Goal: Task Accomplishment & Management: Manage account settings

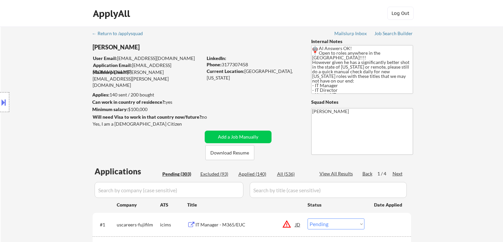
select select ""pending""
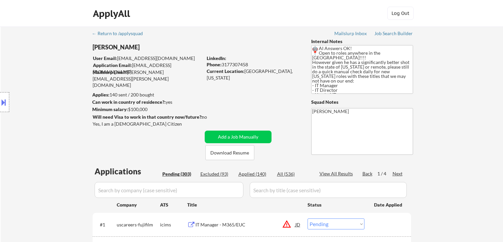
select select ""pending""
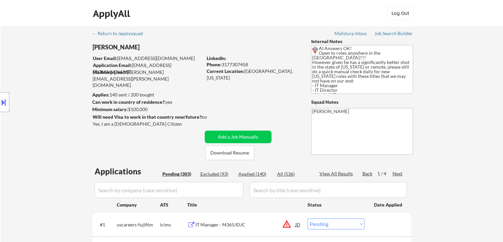
select select ""pending""
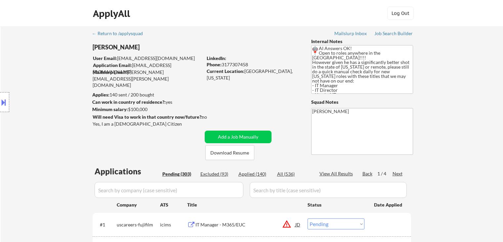
select select ""pending""
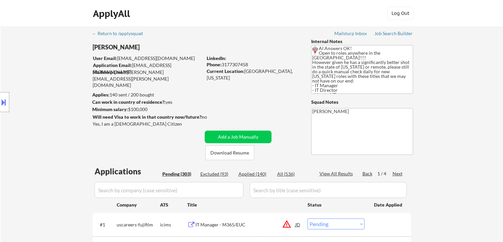
select select ""pending""
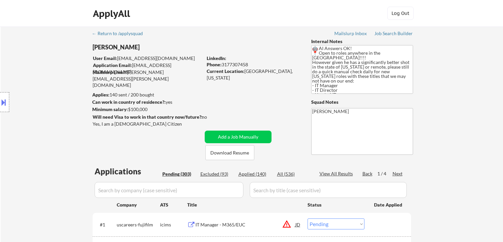
select select ""pending""
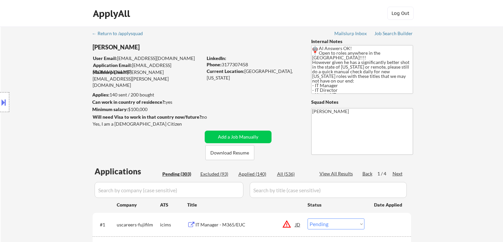
select select ""pending""
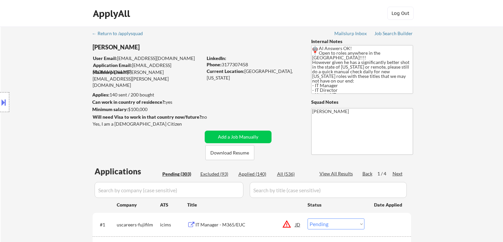
select select ""pending""
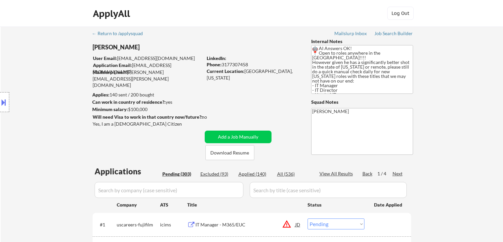
select select ""pending""
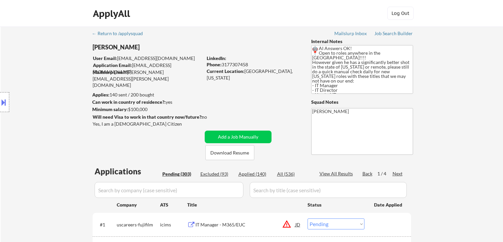
select select ""pending""
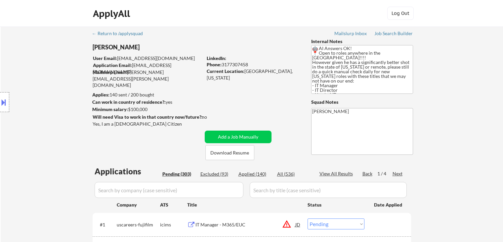
select select ""pending""
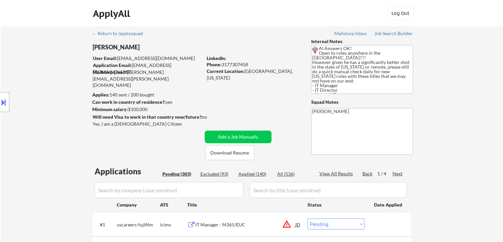
select select ""pending""
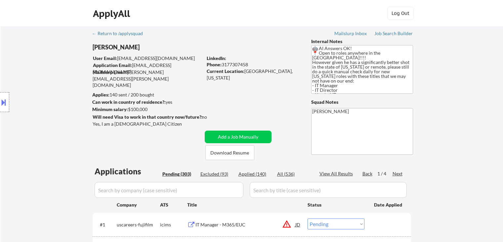
select select ""pending""
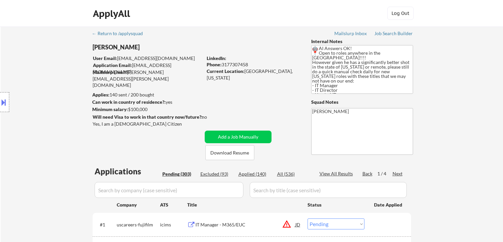
select select ""pending""
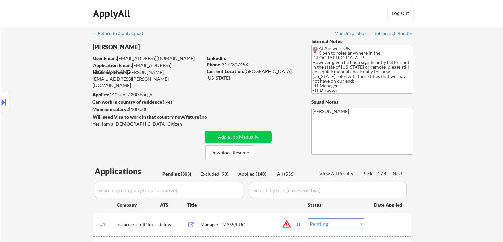
select select ""pending""
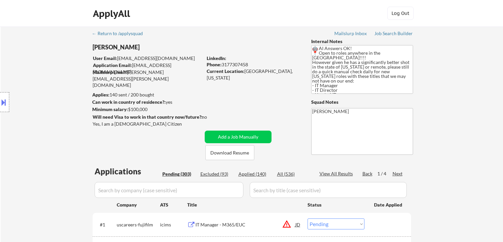
select select ""pending""
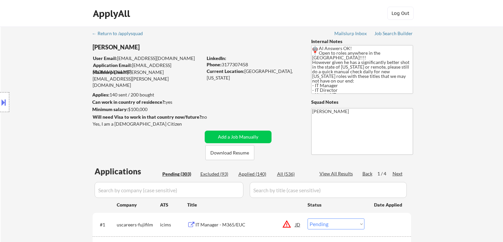
select select ""pending""
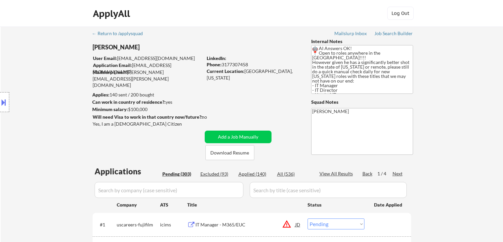
select select ""pending""
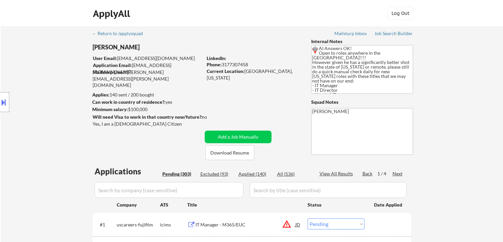
select select ""pending""
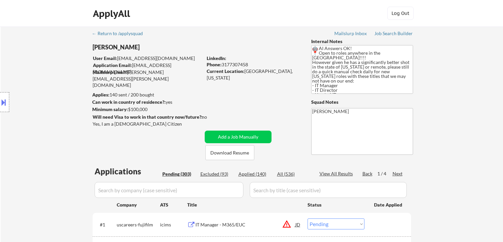
select select ""pending""
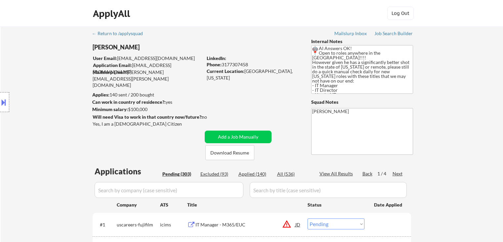
scroll to position [132, 0]
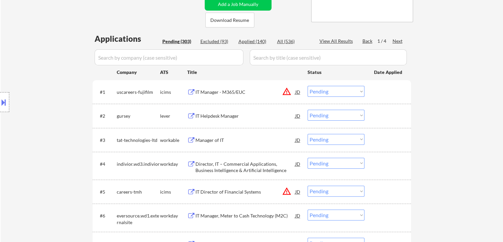
click at [201, 113] on div "IT Helpdesk Manager" at bounding box center [246, 116] width 100 height 7
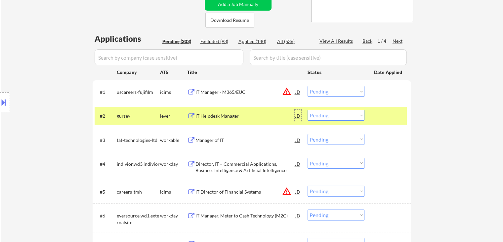
click at [296, 114] on div "JD" at bounding box center [298, 116] width 7 height 12
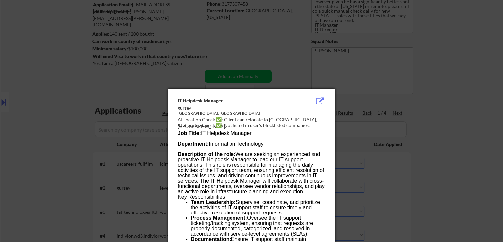
scroll to position [0, 0]
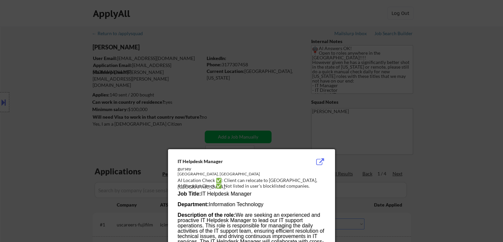
click at [453, 158] on div at bounding box center [251, 121] width 503 height 242
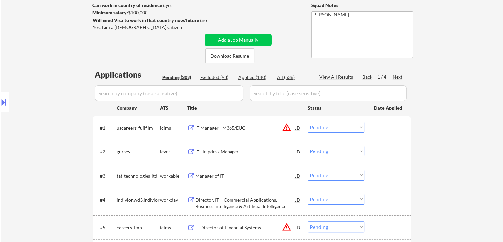
scroll to position [99, 0]
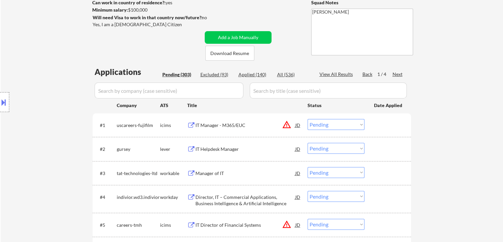
click at [208, 174] on div "Manager of IT" at bounding box center [246, 173] width 100 height 7
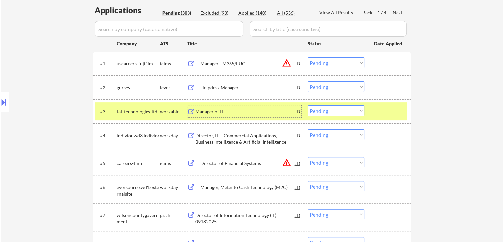
scroll to position [165, 0]
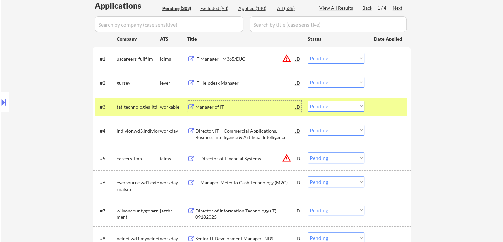
click at [330, 77] on select "Choose an option... Pending Applied Excluded (Questions) Excluded (Expired) Exc…" at bounding box center [336, 81] width 57 height 11
click at [308, 76] on select "Choose an option... Pending Applied Excluded (Questions) Excluded (Expired) Exc…" at bounding box center [336, 81] width 57 height 11
click at [213, 213] on div "Director of Information Technology (IT) 09182025" at bounding box center [246, 213] width 100 height 13
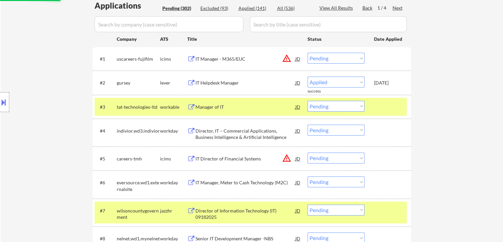
select select ""pending""
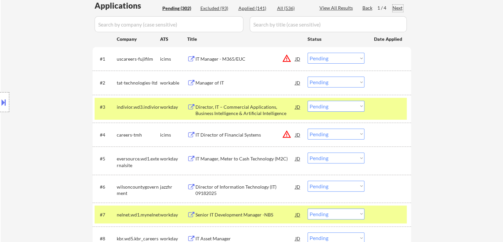
click at [400, 7] on div "Next" at bounding box center [398, 8] width 11 height 7
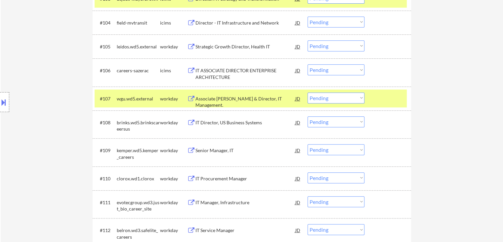
scroll to position [199, 0]
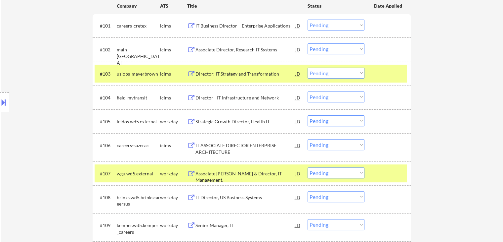
drag, startPoint x: 443, startPoint y: 106, endPoint x: 436, endPoint y: 104, distance: 7.0
click at [399, 69] on div at bounding box center [388, 74] width 29 height 12
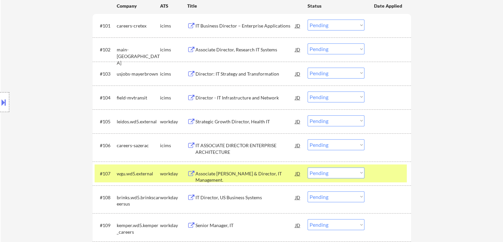
click at [389, 176] on div at bounding box center [388, 173] width 29 height 12
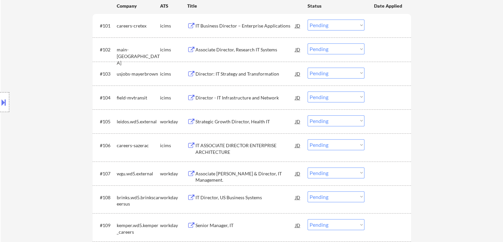
click at [210, 114] on div "#105 leidos.wd5.external workday Strategic Growth Director, Health IT JD warnin…" at bounding box center [251, 121] width 312 height 18
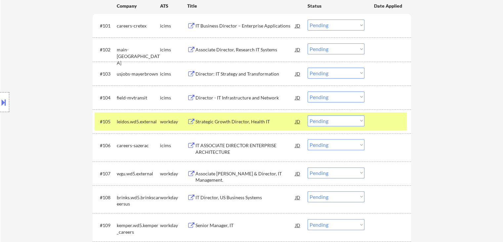
click at [212, 118] on div "Strategic Growth Director, Health IT" at bounding box center [246, 121] width 100 height 7
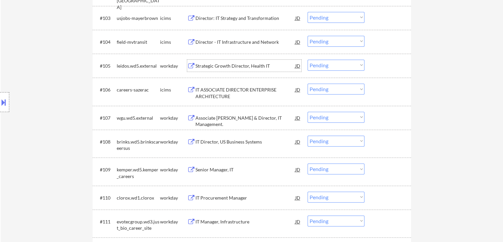
scroll to position [265, 0]
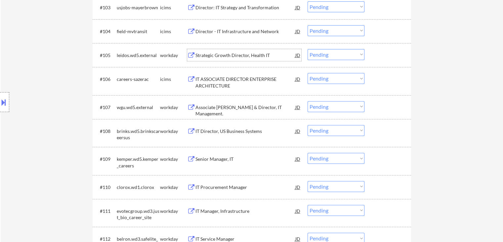
click at [198, 106] on div "Associate [PERSON_NAME] & Director, IT Management." at bounding box center [246, 110] width 100 height 13
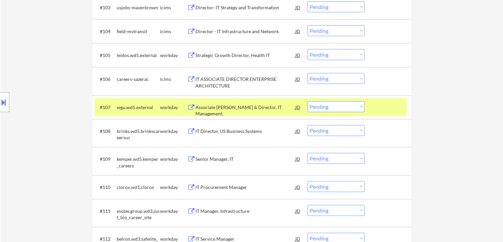
click at [194, 130] on button at bounding box center [191, 131] width 8 height 6
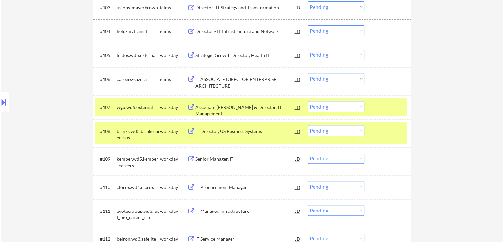
click at [191, 159] on button at bounding box center [191, 159] width 8 height 6
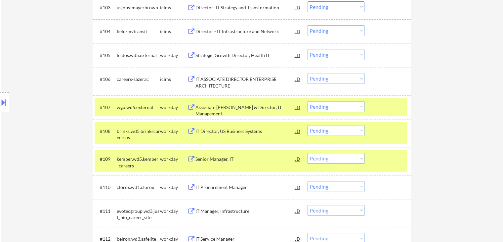
click at [194, 187] on button at bounding box center [191, 187] width 8 height 6
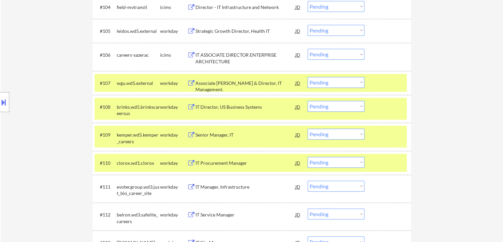
scroll to position [331, 0]
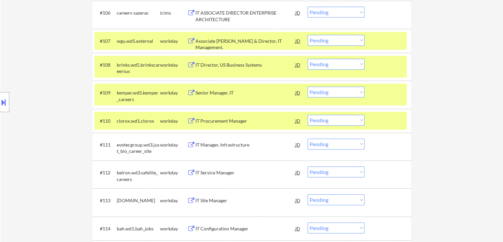
drag, startPoint x: 316, startPoint y: 65, endPoint x: 321, endPoint y: 68, distance: 6.0
click at [317, 66] on select "Choose an option... Pending Applied Excluded (Questions) Excluded (Expired) Exc…" at bounding box center [336, 64] width 57 height 11
click at [308, 59] on select "Choose an option... Pending Applied Excluded (Questions) Excluded (Expired) Exc…" at bounding box center [336, 64] width 57 height 11
select select ""pending""
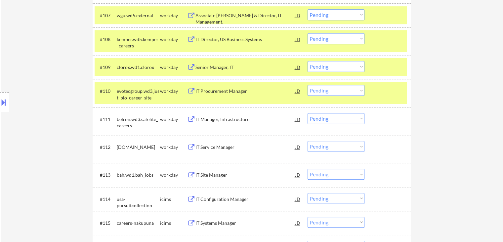
scroll to position [364, 0]
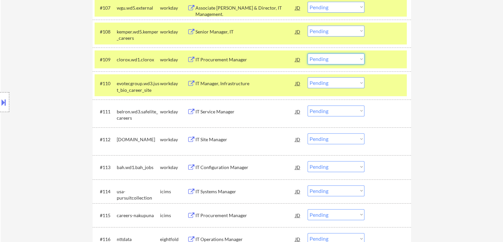
click at [322, 59] on select "Choose an option... Pending Applied Excluded (Questions) Excluded (Expired) Exc…" at bounding box center [336, 58] width 57 height 11
select select ""excluded__expired_""
click at [308, 53] on select "Choose an option... Pending Applied Excluded (Questions) Excluded (Expired) Exc…" at bounding box center [336, 58] width 57 height 11
click at [329, 35] on select "Choose an option... Pending Applied Excluded (Questions) Excluded (Expired) Exc…" at bounding box center [336, 30] width 57 height 11
click at [308, 25] on select "Choose an option... Pending Applied Excluded (Questions) Excluded (Expired) Exc…" at bounding box center [336, 30] width 57 height 11
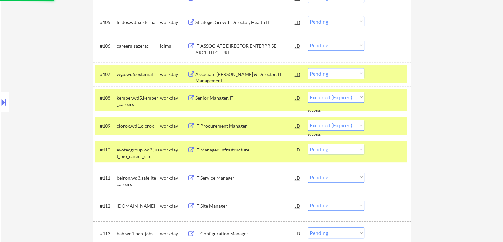
scroll to position [265, 0]
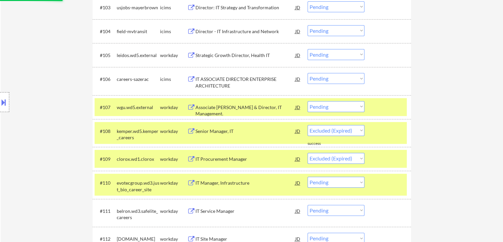
select select ""pending""
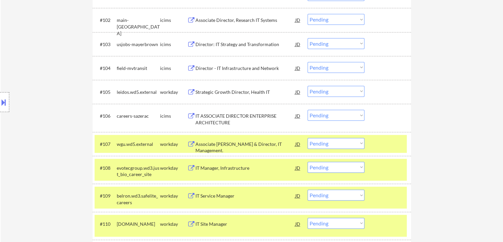
scroll to position [199, 0]
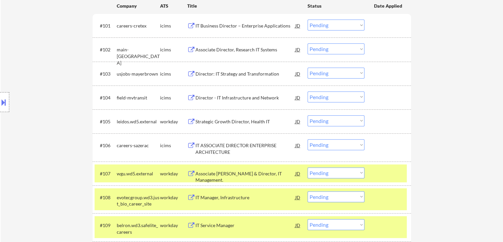
click at [211, 167] on div "Associate [PERSON_NAME] & Director, IT Management." at bounding box center [246, 173] width 100 height 12
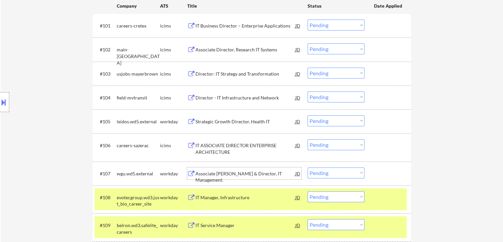
click at [323, 173] on select "Choose an option... Pending Applied Excluded (Questions) Excluded (Expired) Exc…" at bounding box center [336, 172] width 57 height 11
click at [308, 167] on select "Choose an option... Pending Applied Excluded (Questions) Excluded (Expired) Exc…" at bounding box center [336, 172] width 57 height 11
select select ""pending""
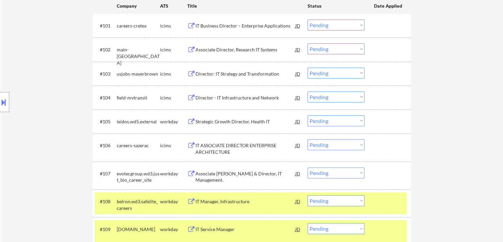
select select ""pending""
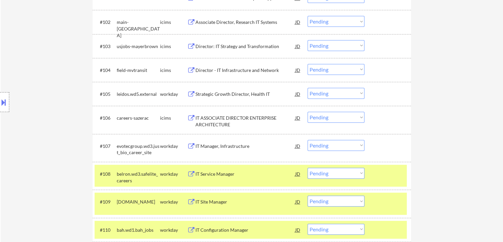
scroll to position [232, 0]
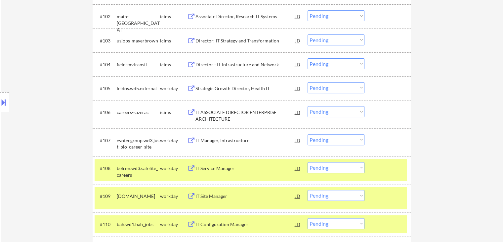
click at [328, 87] on select "Choose an option... Pending Applied Excluded (Questions) Excluded (Expired) Exc…" at bounding box center [336, 87] width 57 height 11
click at [308, 82] on select "Choose an option... Pending Applied Excluded (Questions) Excluded (Expired) Exc…" at bounding box center [336, 87] width 57 height 11
select select ""pending""
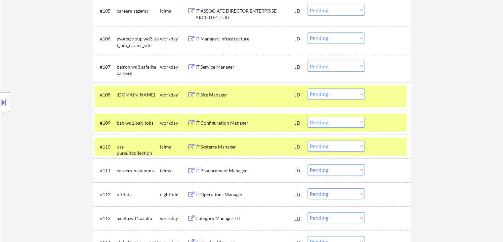
scroll to position [298, 0]
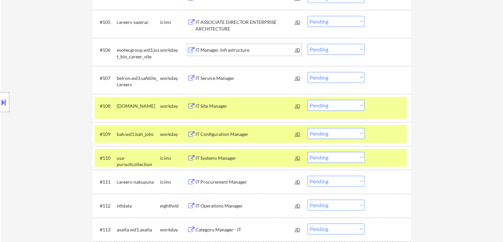
click at [203, 49] on div "IT Manager, Infrastructure" at bounding box center [246, 50] width 100 height 7
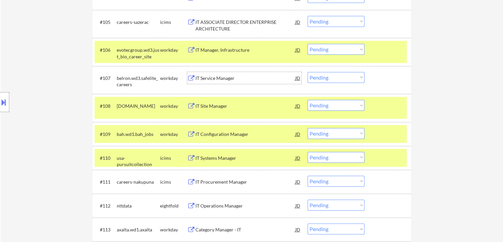
click at [199, 77] on div "IT Service Manager" at bounding box center [246, 78] width 100 height 7
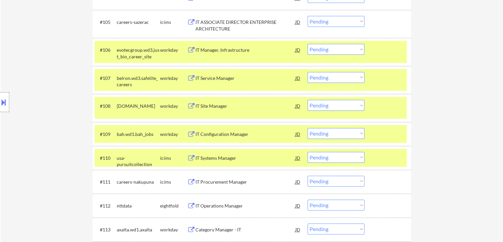
click at [198, 104] on div "IT Site Manager" at bounding box center [246, 106] width 100 height 7
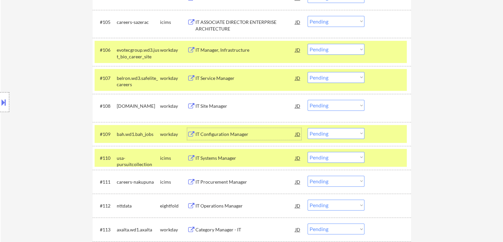
click at [201, 133] on div "IT Configuration Manager" at bounding box center [246, 134] width 100 height 7
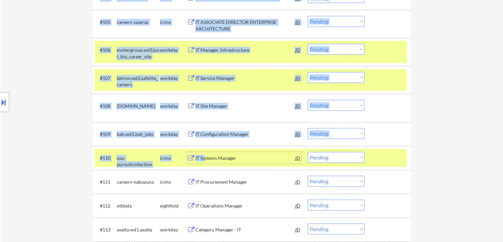
drag, startPoint x: 204, startPoint y: 160, endPoint x: 462, endPoint y: 166, distance: 257.2
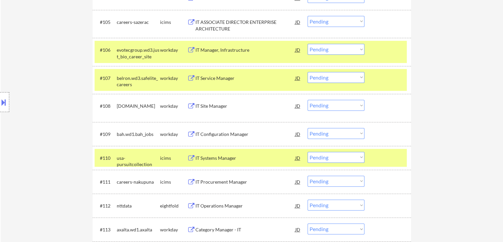
click at [407, 160] on div "#110 usa-pursuitcollection icims IT Systems Manager JD Choose an option... Pend…" at bounding box center [252, 158] width 319 height 24
click at [398, 159] on div at bounding box center [388, 158] width 29 height 12
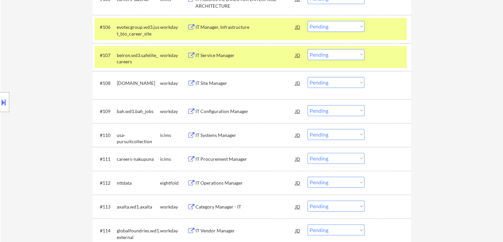
scroll to position [331, 0]
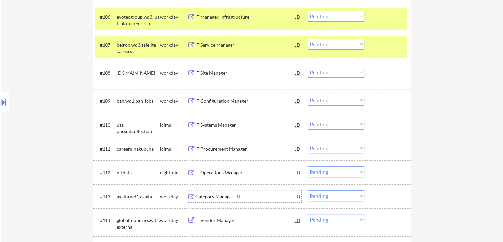
click at [198, 196] on div "Category Manager - IT" at bounding box center [246, 196] width 100 height 7
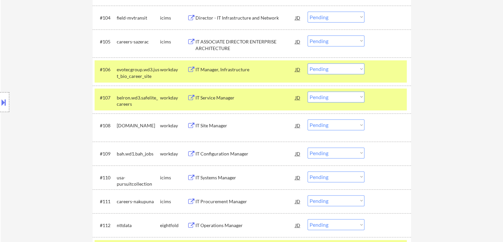
scroll to position [265, 0]
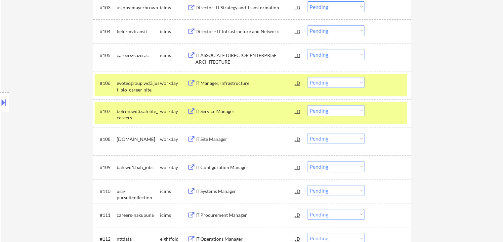
click at [349, 86] on select "Choose an option... Pending Applied Excluded (Questions) Excluded (Expired) Exc…" at bounding box center [336, 82] width 57 height 11
click at [308, 77] on select "Choose an option... Pending Applied Excluded (Questions) Excluded (Expired) Exc…" at bounding box center [336, 82] width 57 height 11
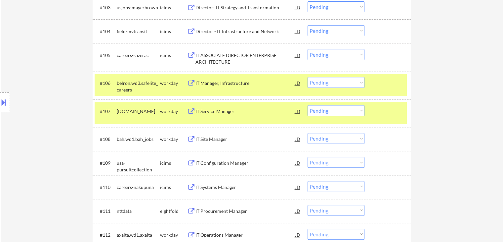
click at [332, 81] on select "Choose an option... Pending Applied Excluded (Questions) Excluded (Expired) Exc…" at bounding box center [336, 82] width 57 height 11
click at [308, 77] on select "Choose an option... Pending Applied Excluded (Questions) Excluded (Expired) Exc…" at bounding box center [336, 82] width 57 height 11
select select ""pending""
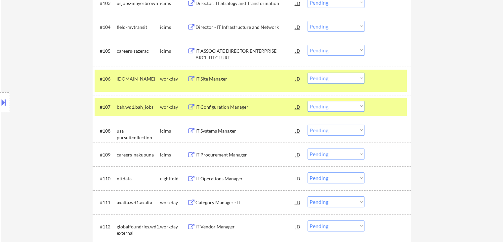
scroll to position [331, 0]
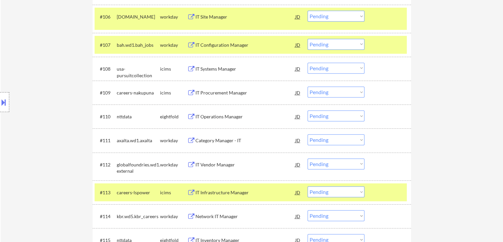
click at [342, 143] on select "Choose an option... Pending Applied Excluded (Questions) Excluded (Expired) Exc…" at bounding box center [336, 139] width 57 height 11
click at [308, 134] on select "Choose an option... Pending Applied Excluded (Questions) Excluded (Expired) Exc…" at bounding box center [336, 139] width 57 height 11
select select ""pending""
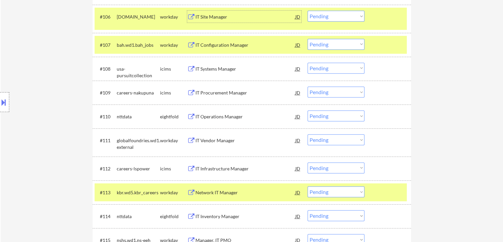
click at [210, 19] on div "IT Site Manager" at bounding box center [246, 17] width 100 height 7
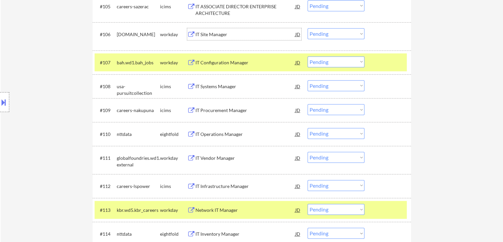
scroll to position [298, 0]
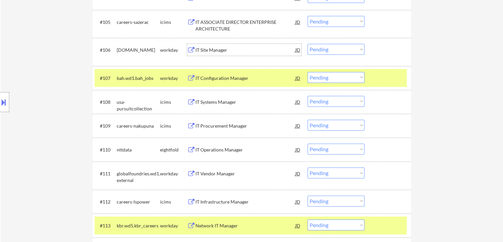
click at [335, 45] on select "Choose an option... Pending Applied Excluded (Questions) Excluded (Expired) Exc…" at bounding box center [336, 49] width 57 height 11
click at [308, 44] on select "Choose an option... Pending Applied Excluded (Questions) Excluded (Expired) Exc…" at bounding box center [336, 49] width 57 height 11
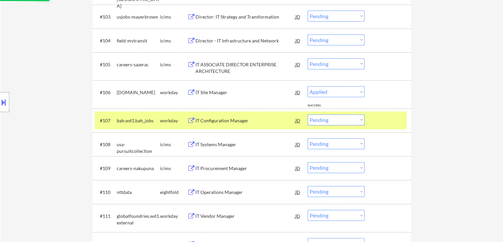
scroll to position [265, 0]
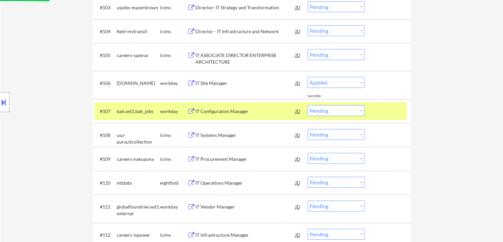
select select ""pending""
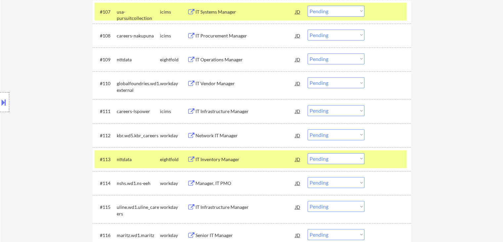
scroll to position [364, 0]
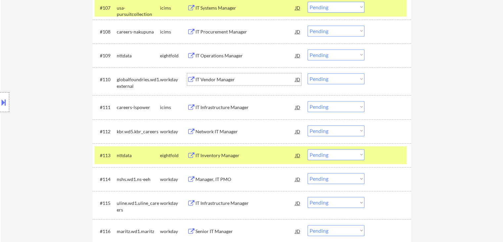
click at [202, 79] on div "IT Vendor Manager" at bounding box center [246, 79] width 100 height 7
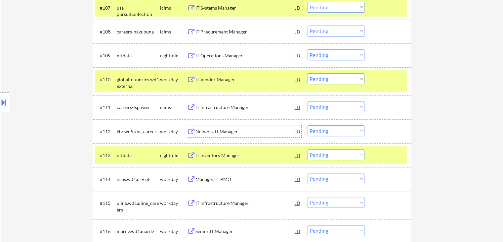
click at [204, 130] on div "Network IT Manager" at bounding box center [246, 131] width 100 height 7
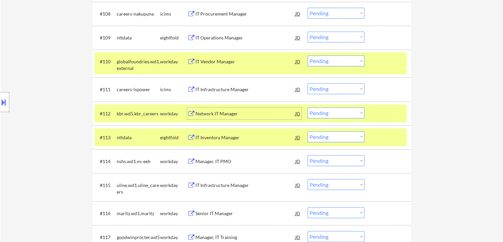
scroll to position [397, 0]
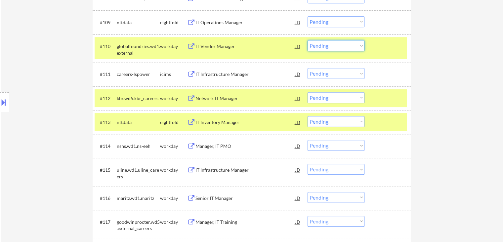
click at [335, 46] on select "Choose an option... Pending Applied Excluded (Questions) Excluded (Expired) Exc…" at bounding box center [336, 45] width 57 height 11
click at [308, 40] on select "Choose an option... Pending Applied Excluded (Questions) Excluded (Expired) Exc…" at bounding box center [336, 45] width 57 height 11
click at [196, 146] on div "Manager, IT PMO" at bounding box center [246, 146] width 100 height 7
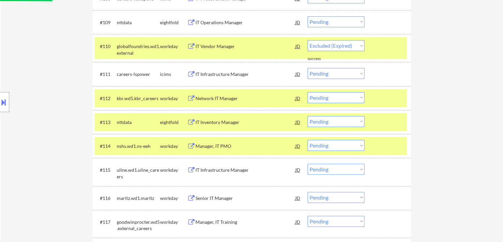
select select ""pending""
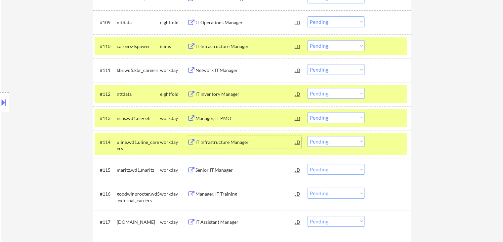
click at [335, 70] on select "Choose an option... Pending Applied Excluded (Questions) Excluded (Expired) Exc…" at bounding box center [336, 69] width 57 height 11
click at [308, 64] on select "Choose an option... Pending Applied Excluded (Questions) Excluded (Expired) Exc…" at bounding box center [336, 69] width 57 height 11
select select ""pending""
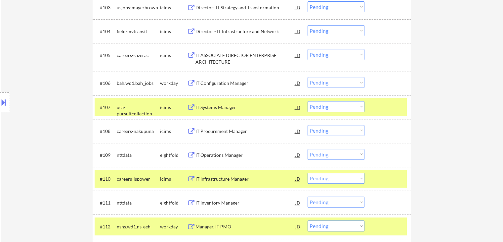
scroll to position [364, 0]
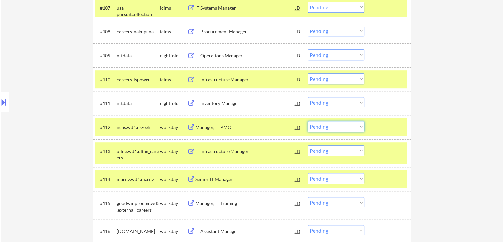
drag, startPoint x: 335, startPoint y: 128, endPoint x: 335, endPoint y: 131, distance: 3.3
click at [335, 128] on select "Choose an option... Pending Applied Excluded (Questions) Excluded (Expired) Exc…" at bounding box center [336, 126] width 57 height 11
click at [308, 121] on select "Choose an option... Pending Applied Excluded (Questions) Excluded (Expired) Exc…" at bounding box center [336, 126] width 57 height 11
click at [208, 152] on div "IT Infrastructure Manager" at bounding box center [246, 151] width 100 height 7
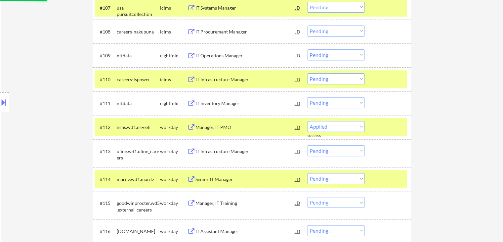
select select ""pending""
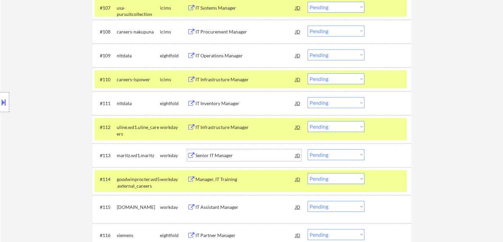
click at [205, 127] on div "IT Infrastructure Manager" at bounding box center [246, 127] width 100 height 7
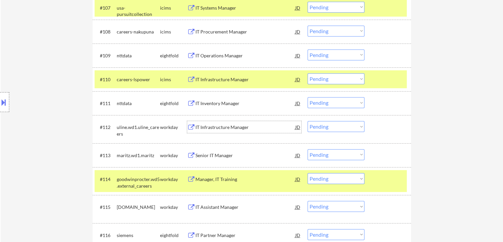
click at [204, 154] on div "Senior IT Manager" at bounding box center [246, 155] width 100 height 7
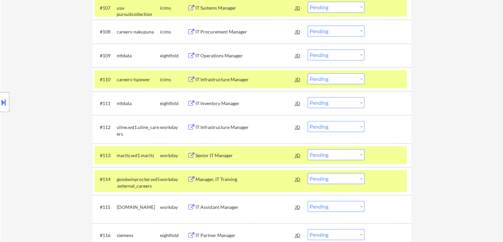
click at [201, 176] on div "Manager, IT Training" at bounding box center [246, 179] width 100 height 7
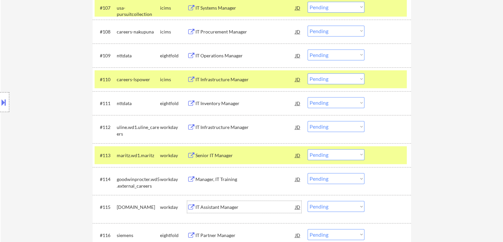
click at [204, 205] on div "IT Assistant Manager" at bounding box center [246, 206] width 100 height 7
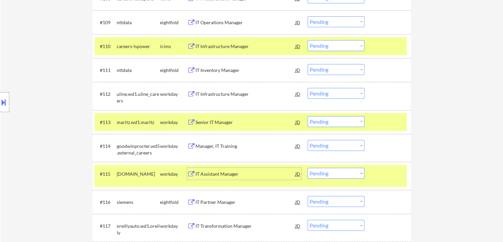
scroll to position [430, 0]
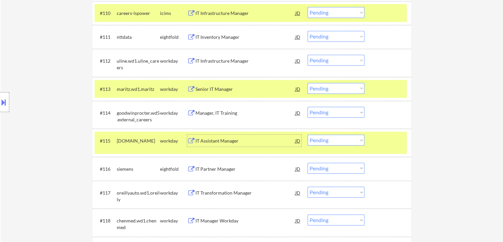
drag, startPoint x: 330, startPoint y: 139, endPoint x: 332, endPoint y: 144, distance: 5.3
click at [330, 139] on select "Choose an option... Pending Applied Excluded (Questions) Excluded (Expired) Exc…" at bounding box center [336, 139] width 57 height 11
select select ""excluded__expired_""
click at [308, 134] on select "Choose an option... Pending Applied Excluded (Questions) Excluded (Expired) Exc…" at bounding box center [336, 139] width 57 height 11
drag, startPoint x: 326, startPoint y: 91, endPoint x: 331, endPoint y: 93, distance: 4.9
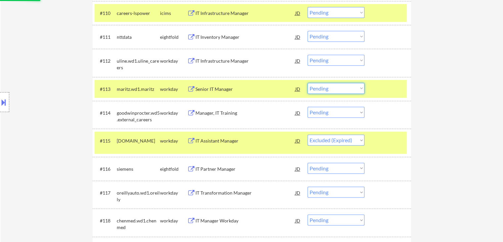
click at [326, 91] on select "Choose an option... Pending Applied Excluded (Questions) Excluded (Expired) Exc…" at bounding box center [336, 88] width 57 height 11
select select ""excluded__expired_""
click at [308, 83] on select "Choose an option... Pending Applied Excluded (Questions) Excluded (Expired) Exc…" at bounding box center [336, 88] width 57 height 11
select select ""pending""
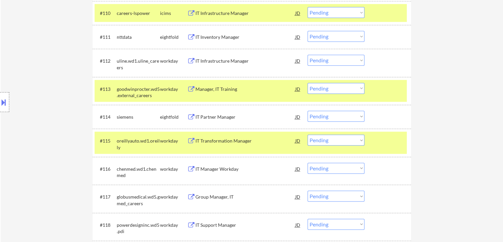
click at [339, 90] on select "Choose an option... Pending Applied Excluded (Questions) Excluded (Expired) Exc…" at bounding box center [336, 88] width 57 height 11
click at [308, 83] on select "Choose an option... Pending Applied Excluded (Questions) Excluded (Expired) Exc…" at bounding box center [336, 88] width 57 height 11
select select ""pending""
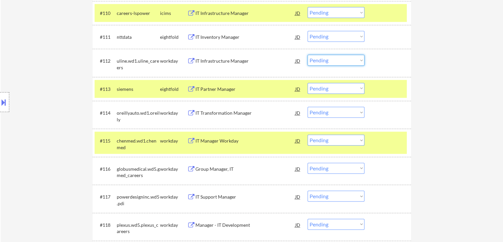
click at [328, 62] on select "Choose an option... Pending Applied Excluded (Questions) Excluded (Expired) Exc…" at bounding box center [336, 60] width 57 height 11
click at [308, 55] on select "Choose an option... Pending Applied Excluded (Questions) Excluded (Expired) Exc…" at bounding box center [336, 60] width 57 height 11
select select ""pending""
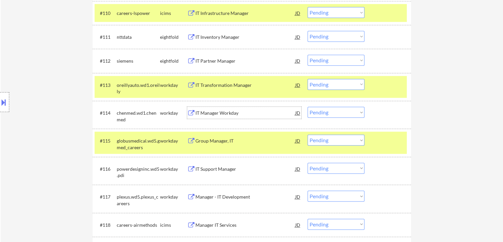
click at [199, 113] on div "IT Manager Workday" at bounding box center [246, 113] width 100 height 7
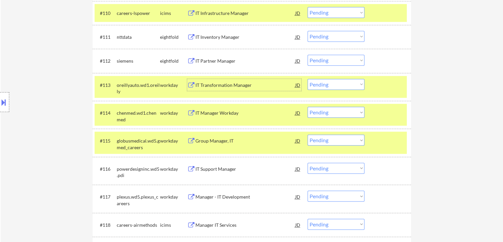
click at [206, 82] on div "IT Transformation Manager" at bounding box center [246, 85] width 100 height 7
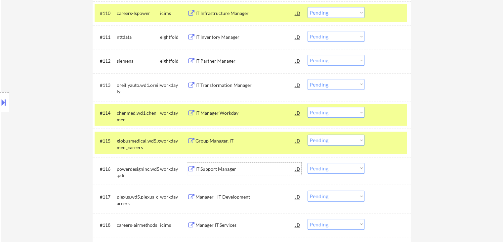
click at [197, 169] on div "IT Support Manager" at bounding box center [246, 168] width 100 height 7
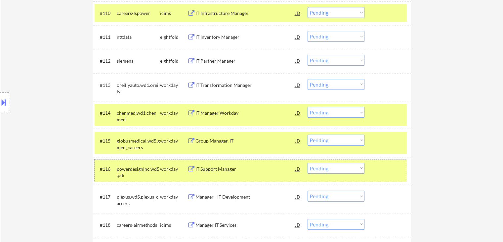
click at [386, 169] on div at bounding box center [388, 168] width 29 height 12
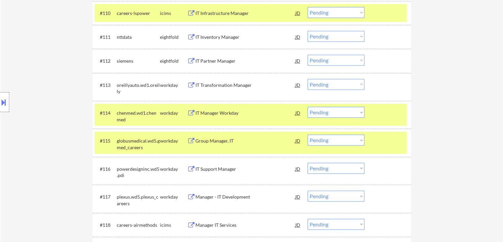
click at [390, 144] on div at bounding box center [388, 140] width 29 height 12
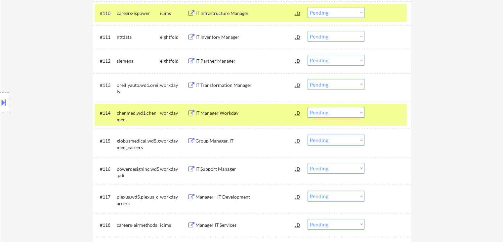
click at [387, 113] on div at bounding box center [388, 113] width 29 height 12
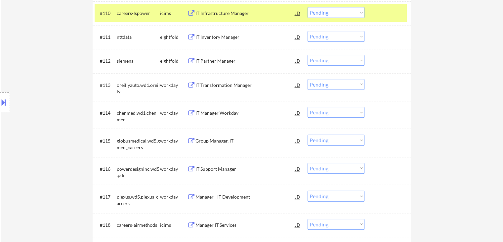
click at [208, 194] on div "Manager - IT Development" at bounding box center [246, 196] width 100 height 7
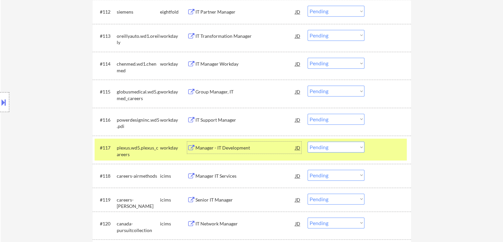
scroll to position [463, 0]
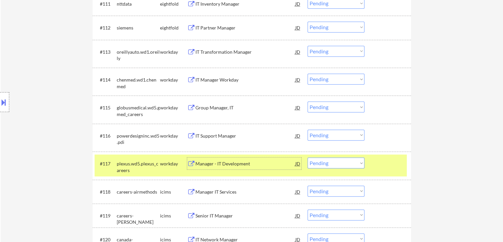
click at [330, 78] on select "Choose an option... Pending Applied Excluded (Questions) Excluded (Expired) Exc…" at bounding box center [336, 78] width 57 height 11
click at [308, 73] on select "Choose an option... Pending Applied Excluded (Questions) Excluded (Expired) Exc…" at bounding box center [336, 78] width 57 height 11
select select ""pending""
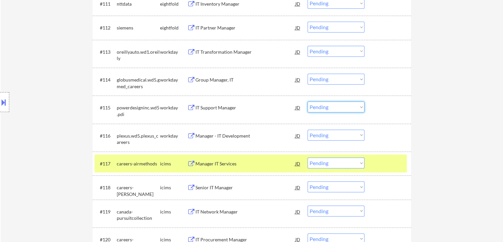
drag, startPoint x: 325, startPoint y: 105, endPoint x: 332, endPoint y: 112, distance: 9.4
click at [326, 105] on select "Choose an option... Pending Applied Excluded (Questions) Excluded (Expired) Exc…" at bounding box center [336, 106] width 57 height 11
click at [308, 101] on select "Choose an option... Pending Applied Excluded (Questions) Excluded (Expired) Exc…" at bounding box center [336, 106] width 57 height 11
select select ""pending""
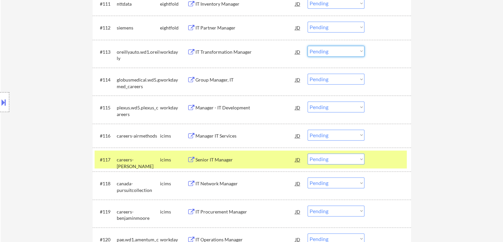
click at [333, 51] on select "Choose an option... Pending Applied Excluded (Questions) Excluded (Expired) Exc…" at bounding box center [336, 51] width 57 height 11
click at [308, 46] on select "Choose an option... Pending Applied Excluded (Questions) Excluded (Expired) Exc…" at bounding box center [336, 51] width 57 height 11
select select ""pending""
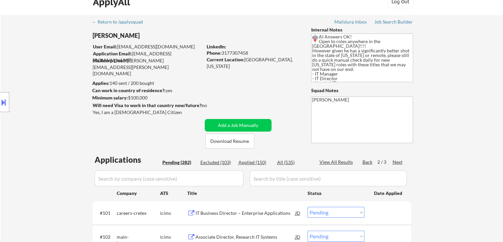
scroll to position [0, 0]
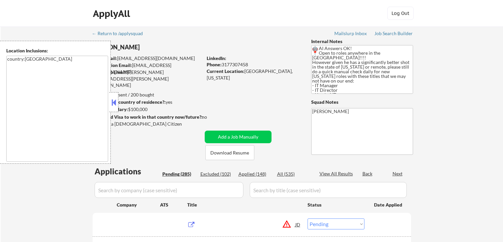
select select ""pending""
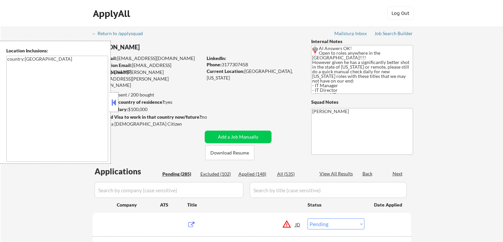
select select ""pending""
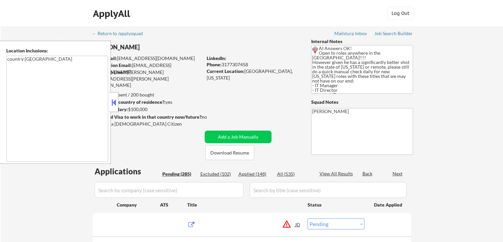
select select ""pending""
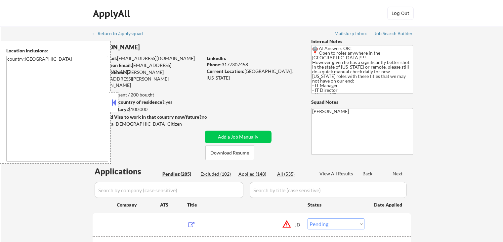
select select ""pending""
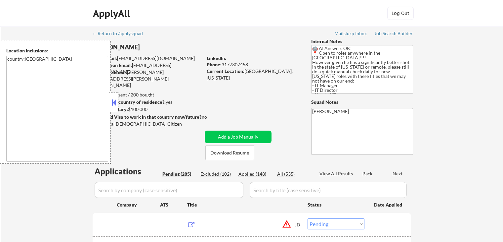
select select ""pending""
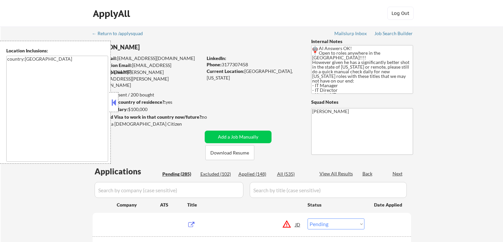
select select ""pending""
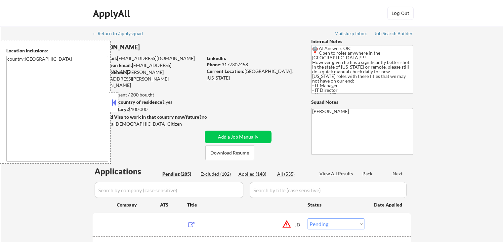
select select ""pending""
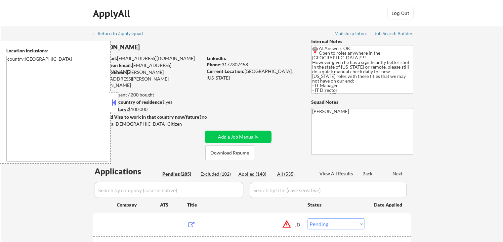
select select ""pending""
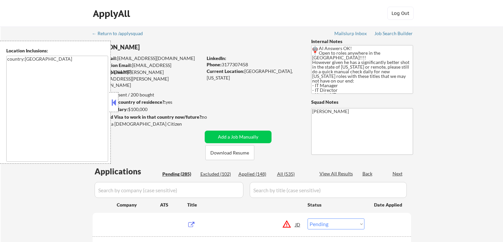
select select ""pending""
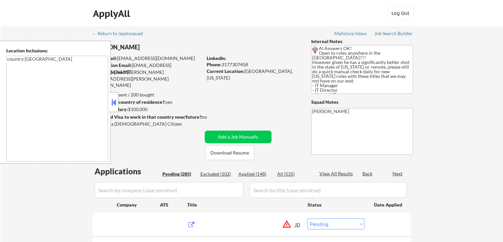
select select ""pending""
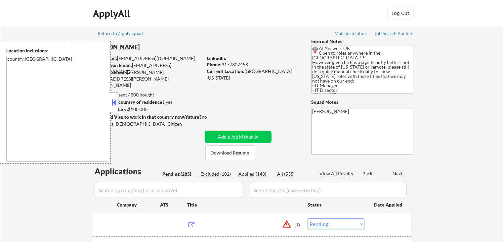
select select ""pending""
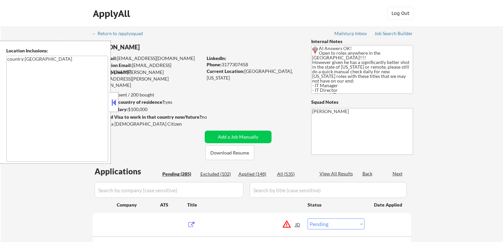
select select ""pending""
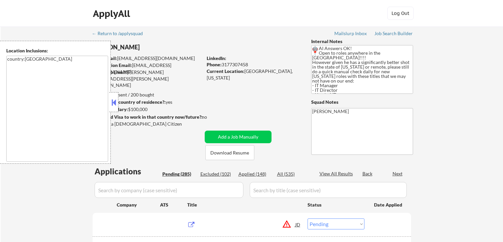
select select ""pending""
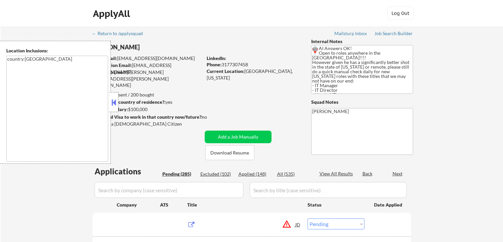
select select ""pending""
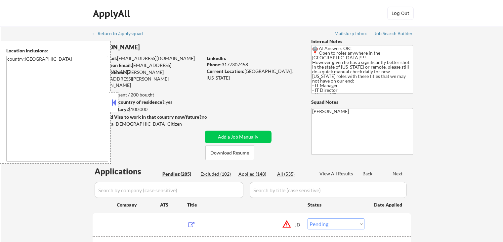
select select ""pending""
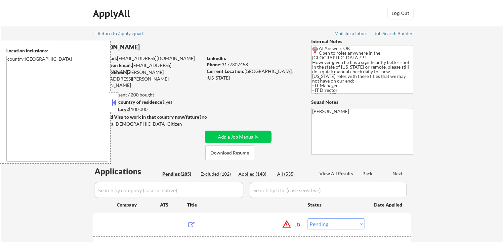
select select ""pending""
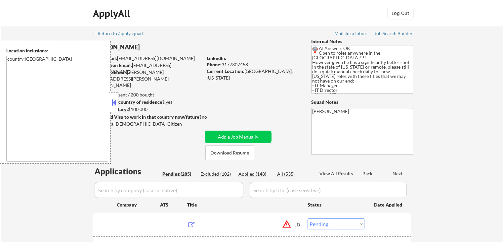
select select ""pending""
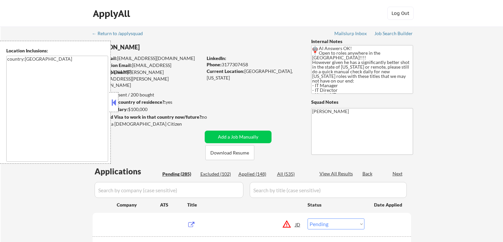
select select ""pending""
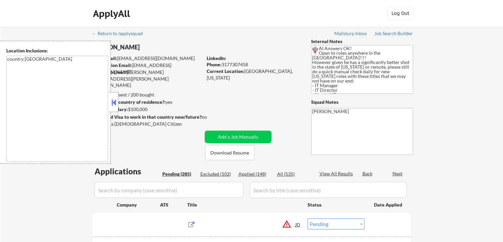
select select ""pending""
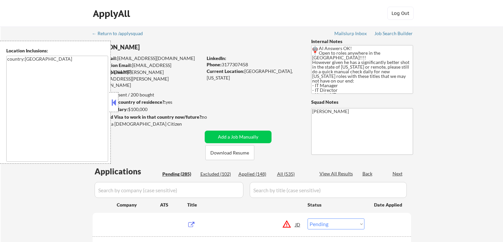
select select ""pending""
